Goal: Task Accomplishment & Management: Manage account settings

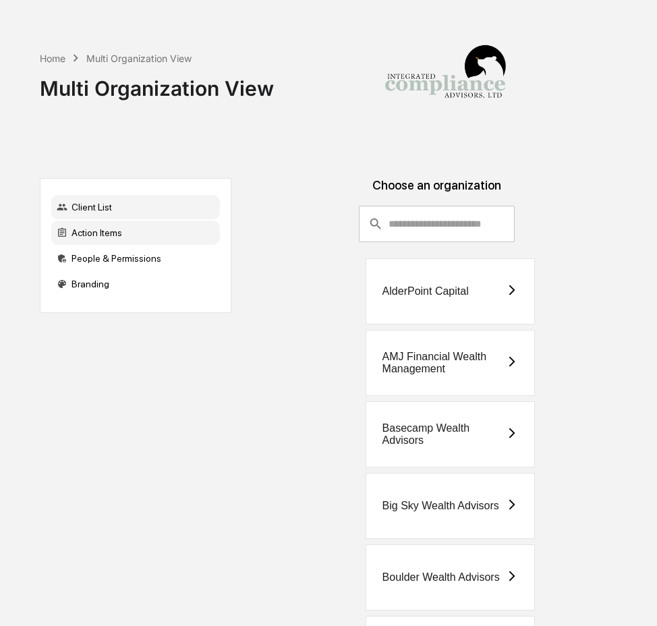
click at [78, 236] on div "Action Items" at bounding box center [135, 233] width 169 height 24
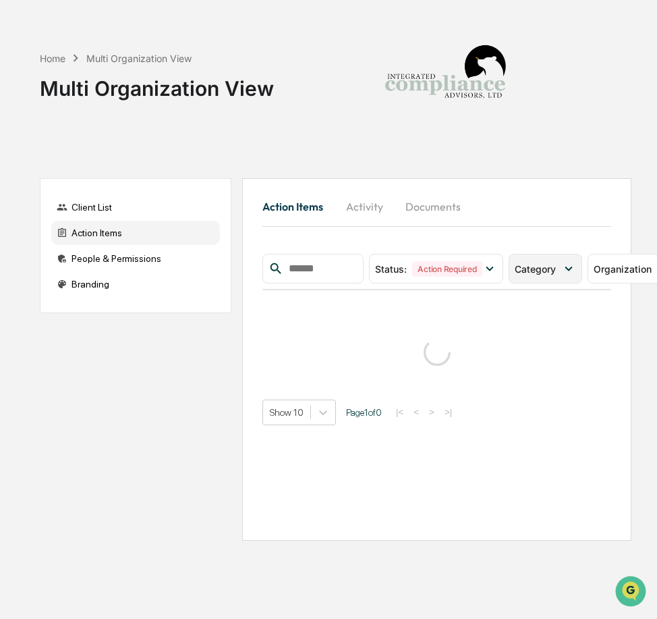
click at [519, 273] on span "Category" at bounding box center [535, 268] width 41 height 11
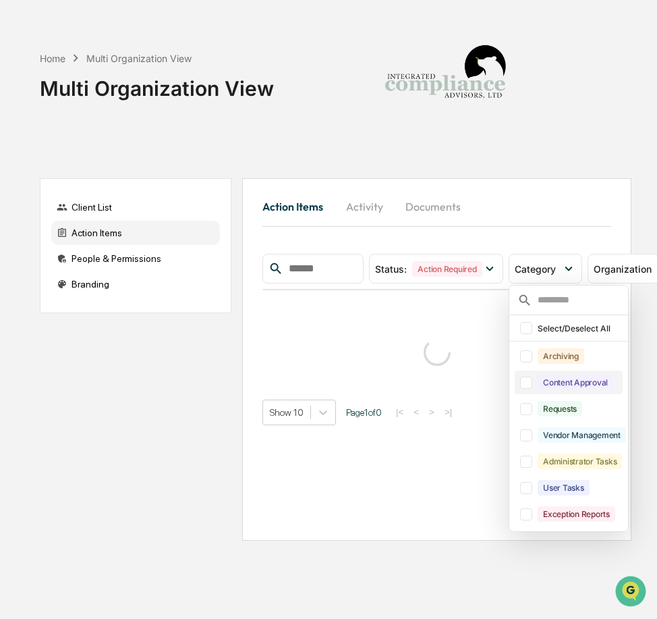
click at [549, 383] on div "Content Approval" at bounding box center [576, 383] width 76 height 16
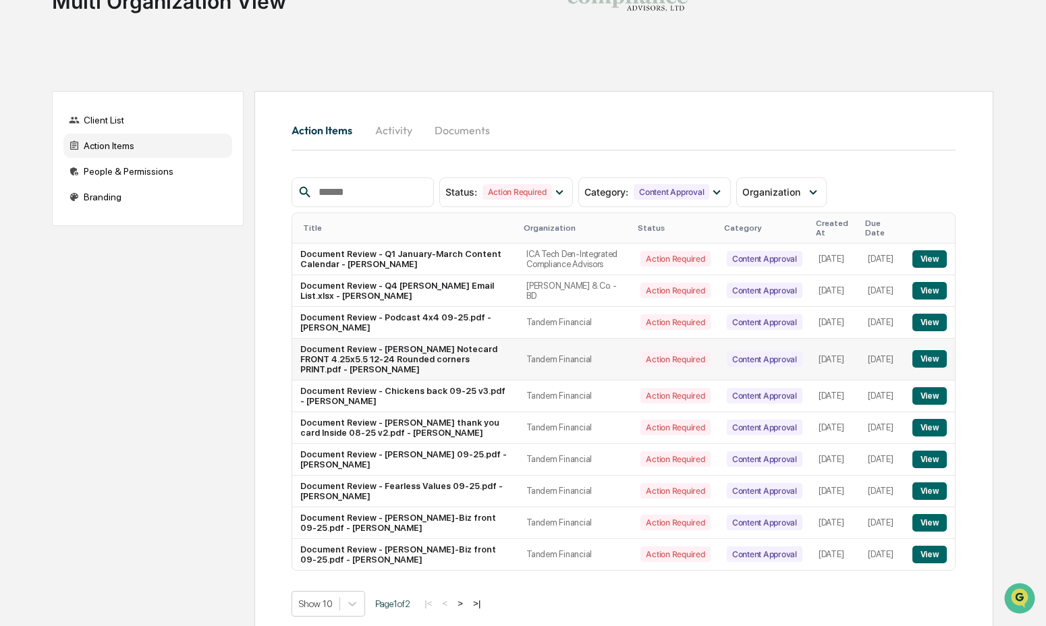
scroll to position [107, 0]
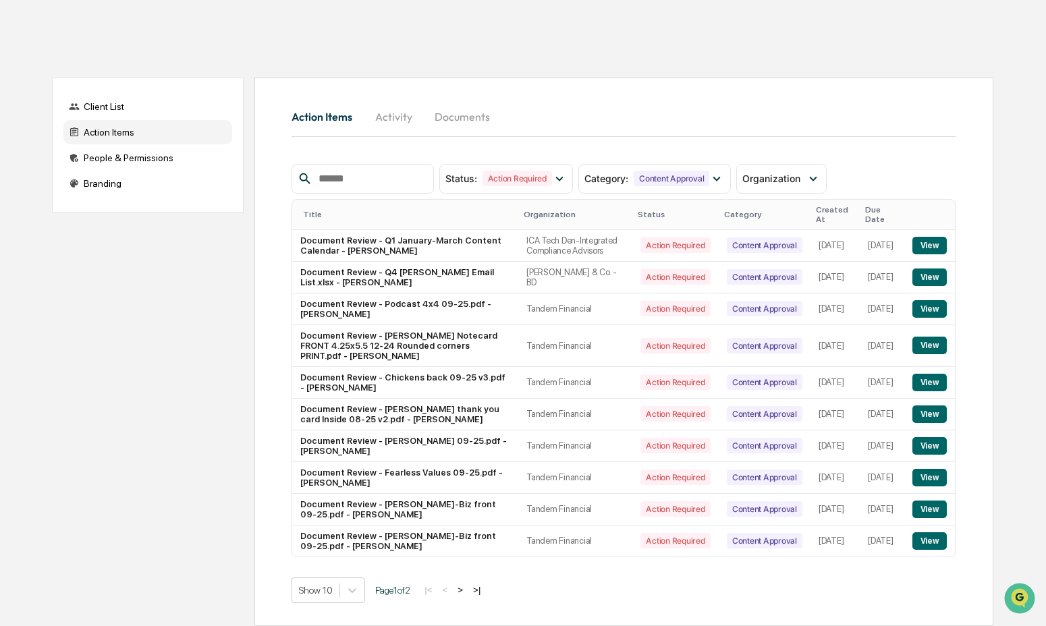
click at [467, 596] on button ">" at bounding box center [460, 590] width 13 height 11
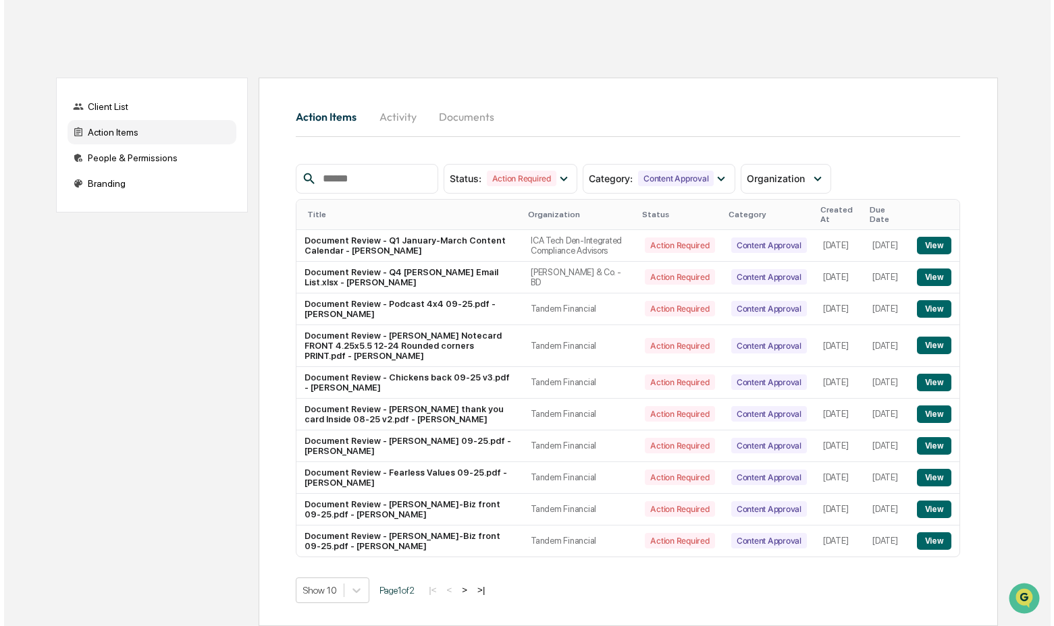
scroll to position [0, 0]
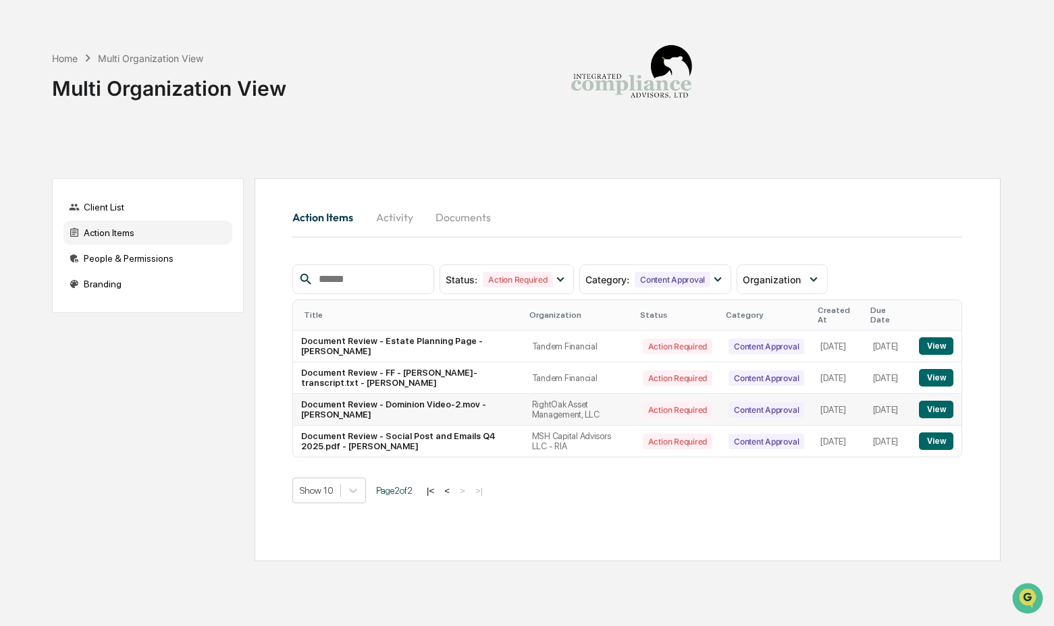
click at [657, 403] on button "View" at bounding box center [936, 410] width 34 height 18
